Goal: Transaction & Acquisition: Purchase product/service

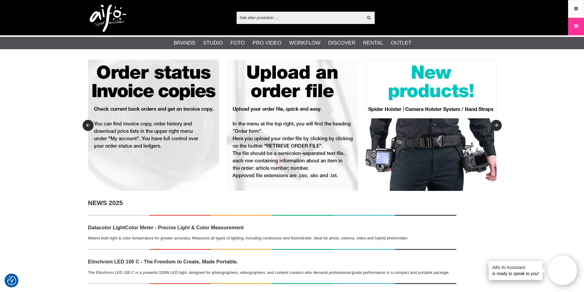
click at [260, 17] on input "text" at bounding box center [300, 17] width 127 height 9
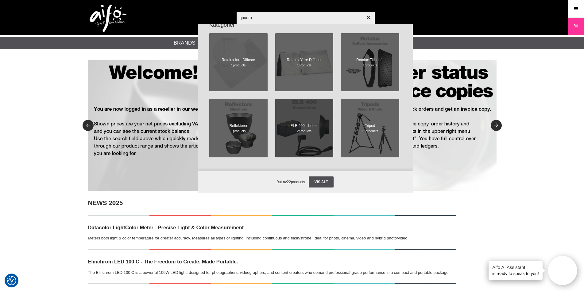
scroll to position [225, 0]
type input "quadra"
click at [308, 127] on span "ELB 400 tilbehør" at bounding box center [304, 126] width 27 height 6
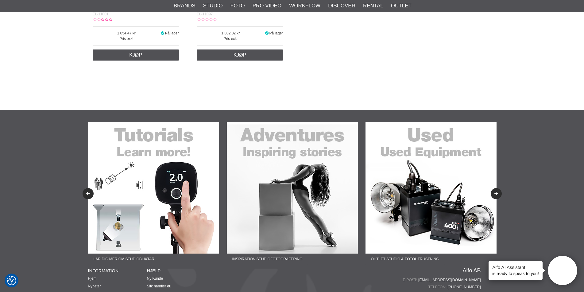
scroll to position [245, 0]
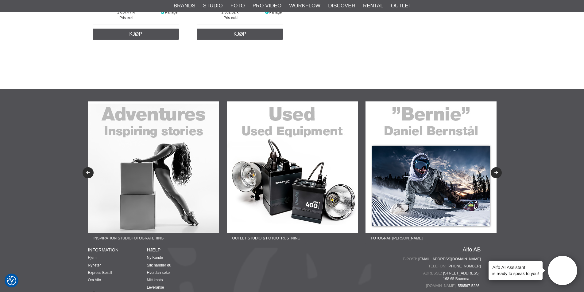
click at [294, 134] on img at bounding box center [292, 166] width 131 height 131
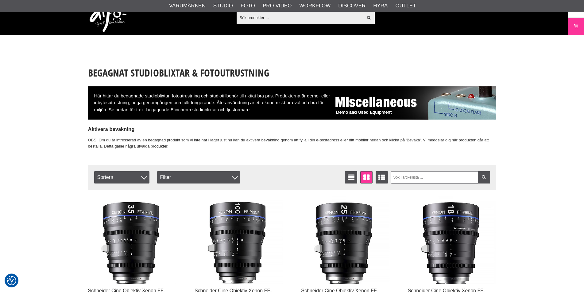
checkbox input "true"
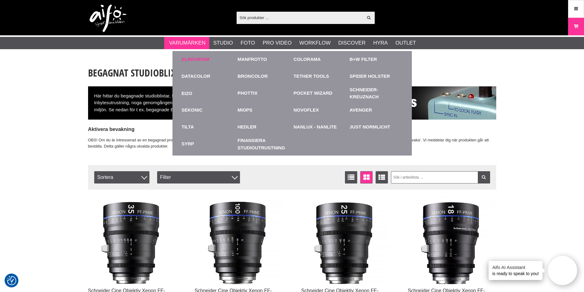
click at [192, 59] on link "Elinchrom" at bounding box center [196, 59] width 28 height 7
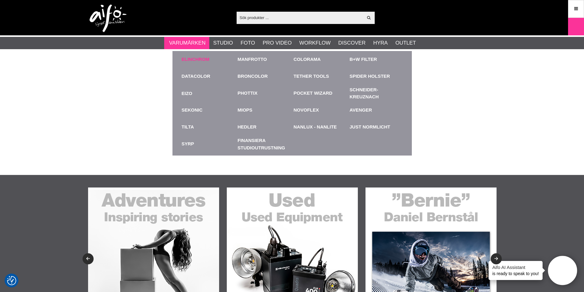
click at [192, 57] on link "Elinchrom" at bounding box center [196, 59] width 28 height 7
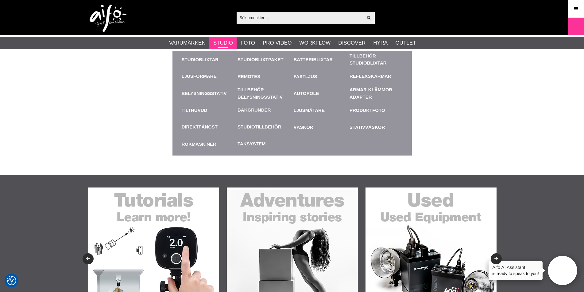
click at [229, 45] on link "Studio" at bounding box center [223, 43] width 20 height 8
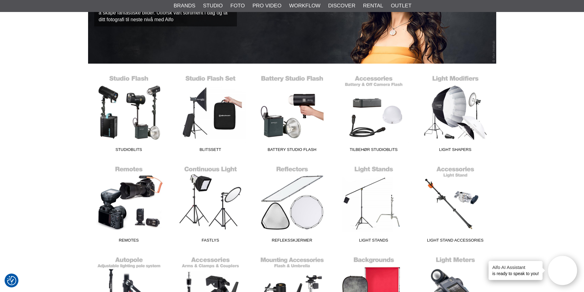
scroll to position [123, 0]
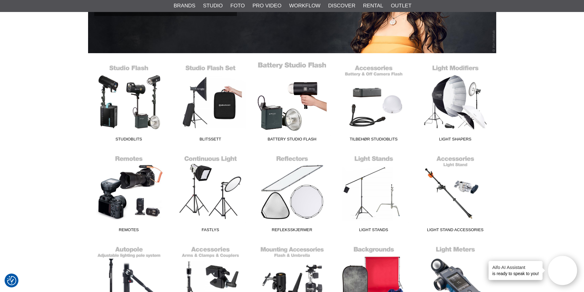
click at [291, 138] on span "Battery Studio Flash" at bounding box center [292, 140] width 82 height 8
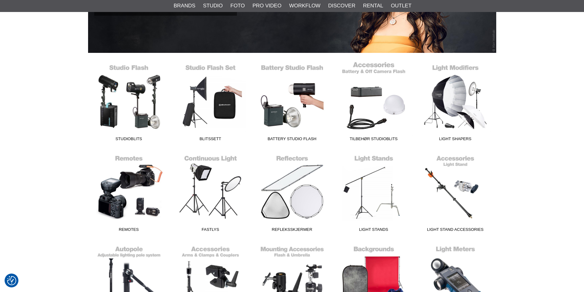
scroll to position [123, 0]
click at [366, 137] on span "Tilbehør Studioblits" at bounding box center [374, 140] width 82 height 8
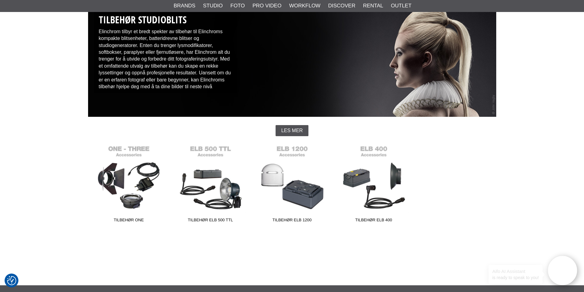
scroll to position [61, 0]
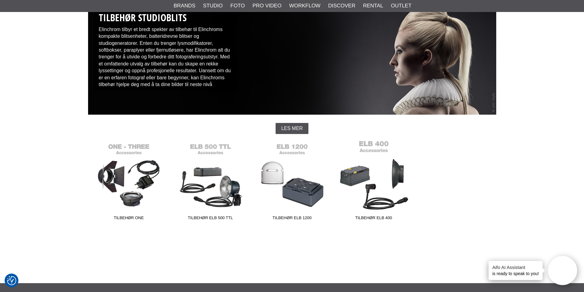
click at [363, 173] on link "Tilbehør ELB 400" at bounding box center [374, 181] width 82 height 83
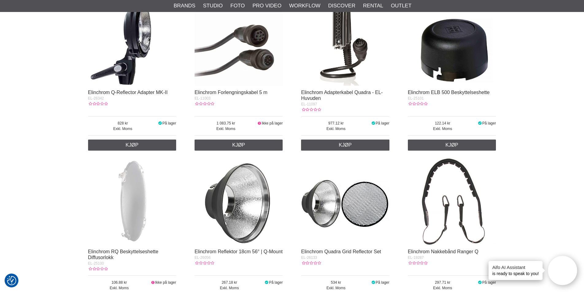
scroll to position [31, 0]
